Goal: Register for event/course

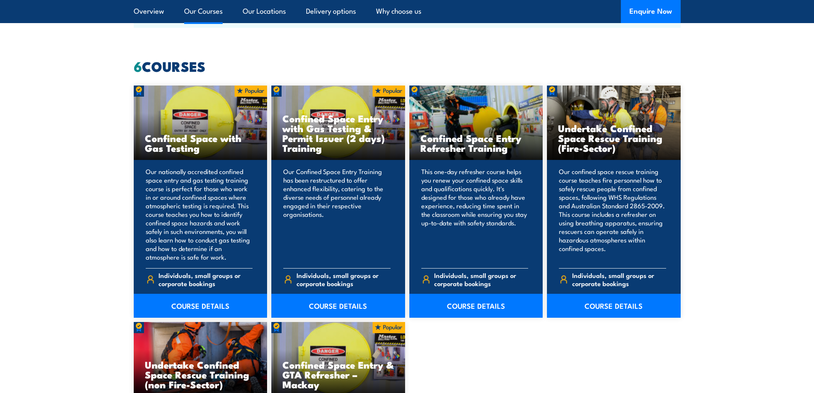
scroll to position [769, 0]
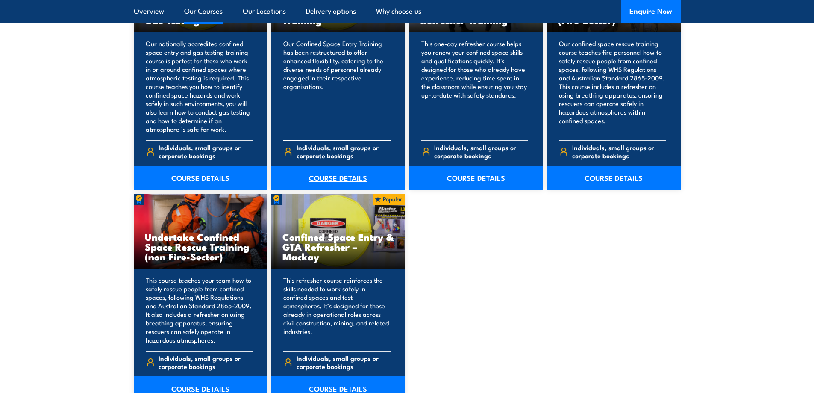
click at [320, 176] on link "COURSE DETAILS" at bounding box center [338, 178] width 134 height 24
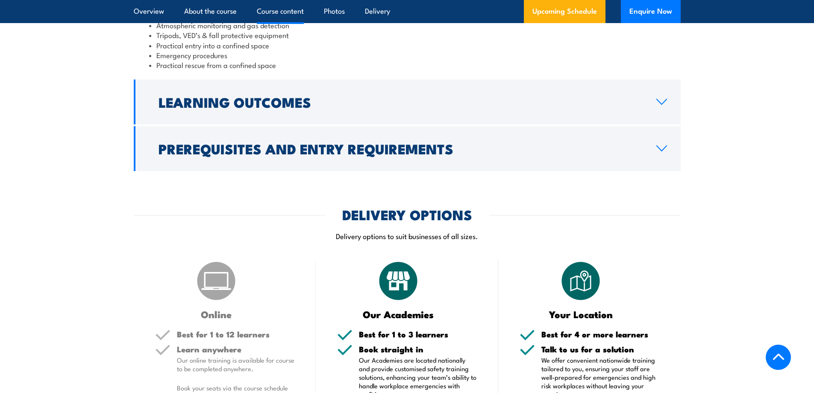
scroll to position [1025, 0]
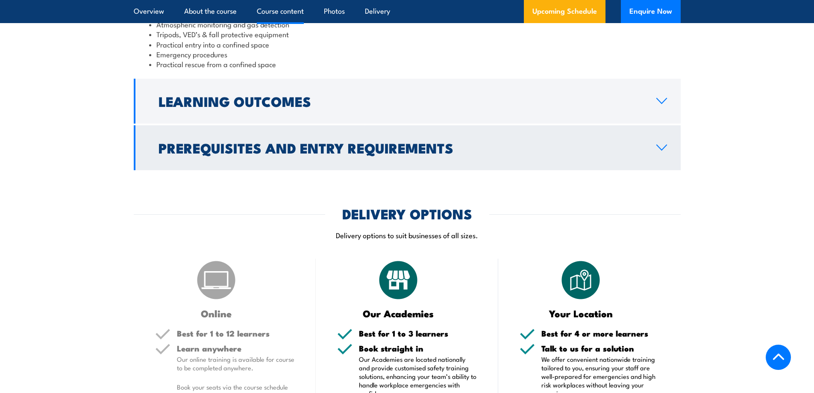
click at [667, 151] on icon at bounding box center [662, 147] width 12 height 7
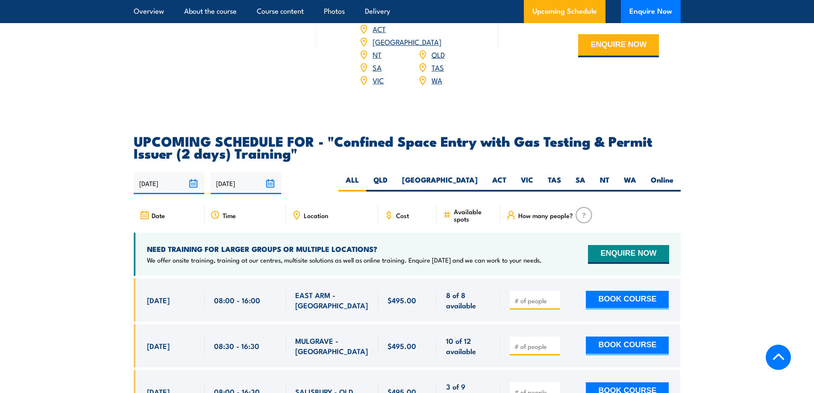
scroll to position [1444, 0]
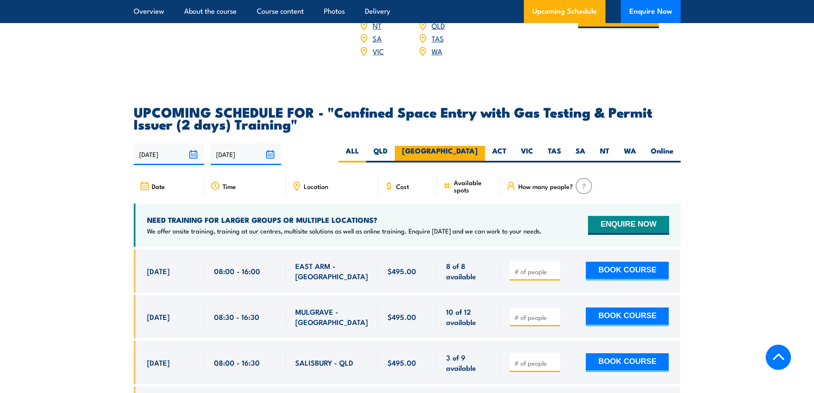
click at [474, 150] on label "NSW" at bounding box center [440, 154] width 90 height 17
click at [478, 150] on input "NSW" at bounding box center [481, 149] width 6 height 6
radio input "true"
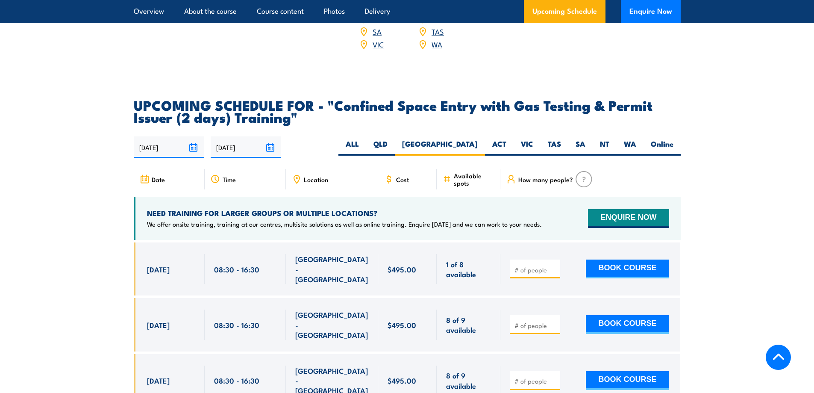
scroll to position [1443, 0]
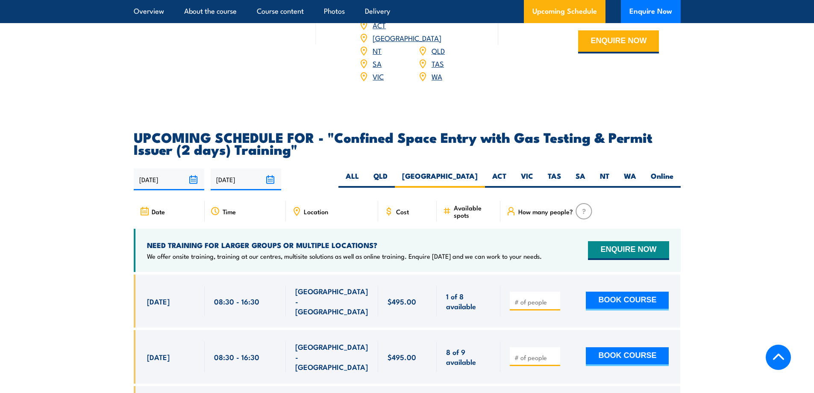
click at [297, 208] on icon at bounding box center [296, 210] width 9 height 9
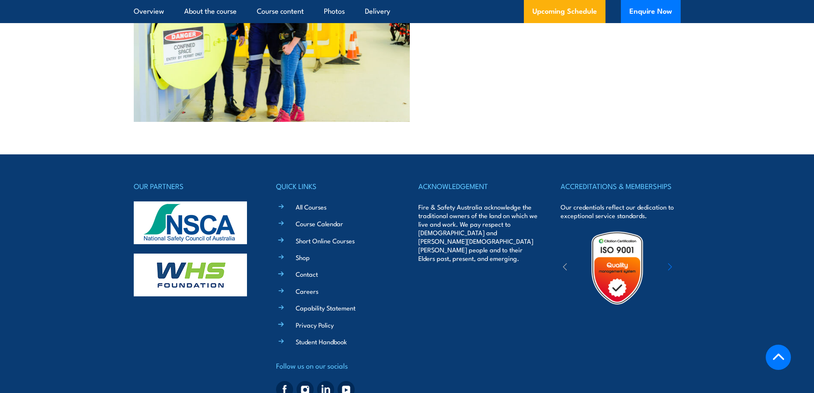
scroll to position [2387, 0]
